Goal: Task Accomplishment & Management: Use online tool/utility

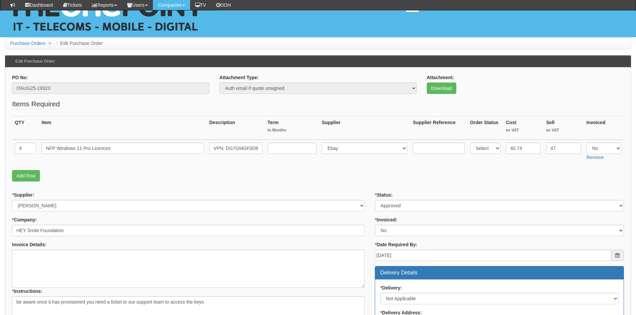
scroll to position [11, 0]
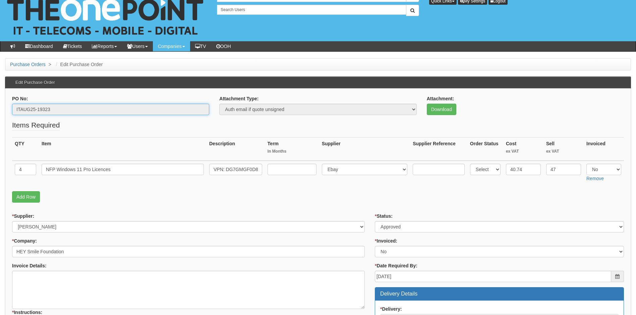
drag, startPoint x: 61, startPoint y: 108, endPoint x: 11, endPoint y: 115, distance: 51.0
click at [11, 115] on div "PO No: ITAUG25-19323" at bounding box center [110, 107] width 207 height 25
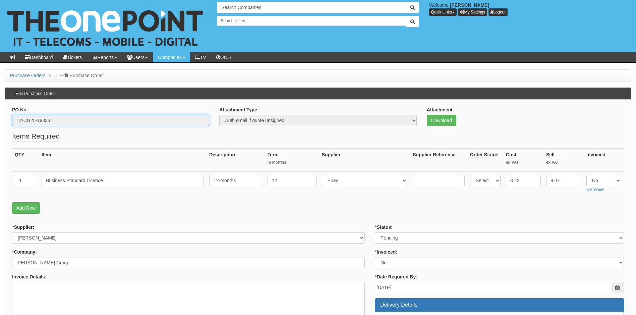
drag, startPoint x: 59, startPoint y: 120, endPoint x: 4, endPoint y: 124, distance: 55.1
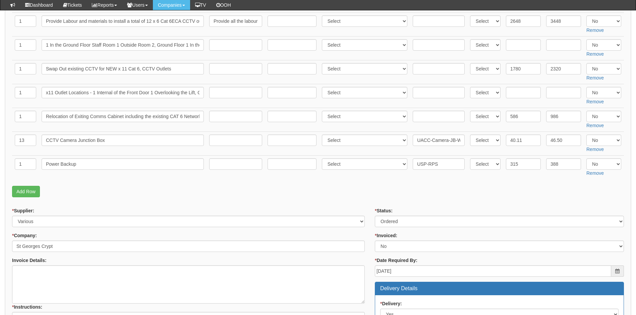
scroll to position [380, 0]
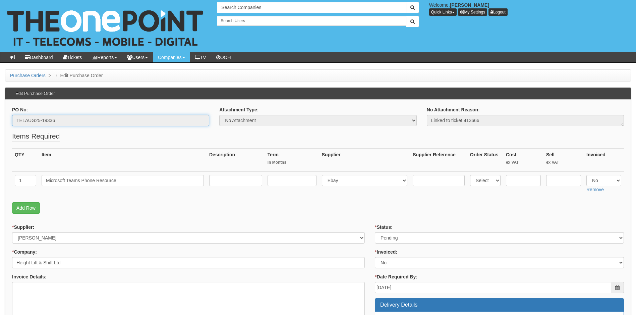
drag, startPoint x: 58, startPoint y: 119, endPoint x: 12, endPoint y: 123, distance: 46.5
click at [12, 123] on input "TELAUG25-19336" at bounding box center [110, 120] width 197 height 11
